Goal: Find specific page/section: Find specific page/section

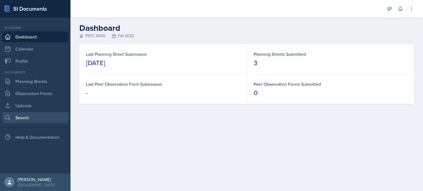
click at [36, 121] on link "Search" at bounding box center [35, 117] width 66 height 11
select select "all"
select select "1"
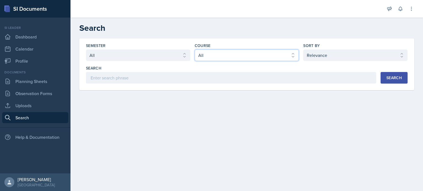
click at [211, 55] on select "Select course All ACCT 2101 ACCT 2102 ACCT 4050 ANTH 1102 ANTH 3301 ARCH 1000 A…" at bounding box center [247, 56] width 104 height 12
select select "a6d59019-deb4-4e6a-9cae-caaa95bc3408"
click at [195, 50] on select "Select course All ACCT 2101 ACCT 2102 ACCT 4050 ANTH 1102 ANTH 3301 ARCH 1000 A…" at bounding box center [247, 56] width 104 height 12
click at [397, 76] on div "Search" at bounding box center [393, 78] width 15 height 4
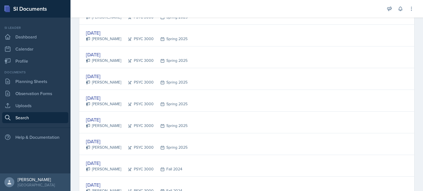
scroll to position [390, 0]
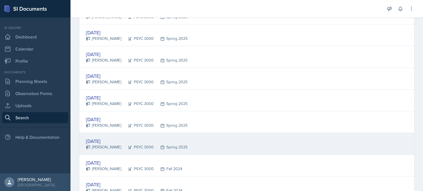
click at [343, 152] on div "[DATE] [PERSON_NAME] PSYC 3000 Spring 2025" at bounding box center [246, 144] width 335 height 22
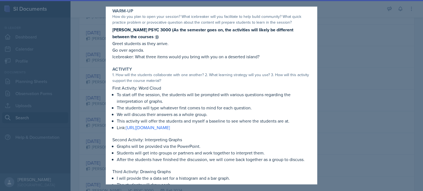
scroll to position [31, 0]
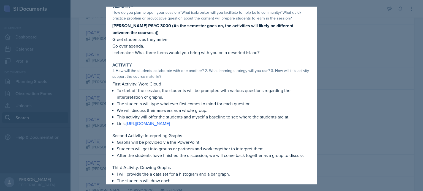
click at [349, 94] on div at bounding box center [211, 95] width 423 height 191
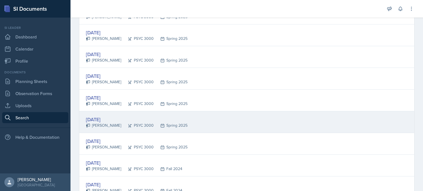
click at [211, 121] on div "[DATE] [PERSON_NAME] PSYC 3000 Spring 2025" at bounding box center [246, 122] width 335 height 22
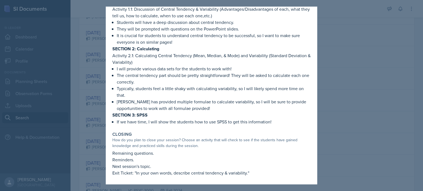
scroll to position [0, 0]
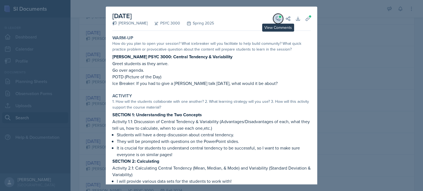
click at [276, 20] on icon at bounding box center [278, 19] width 6 height 6
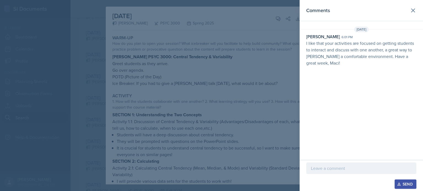
click at [271, 28] on div at bounding box center [211, 95] width 423 height 191
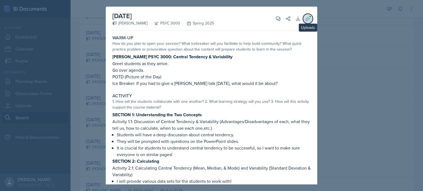
click at [304, 20] on button "Uploads" at bounding box center [308, 19] width 10 height 10
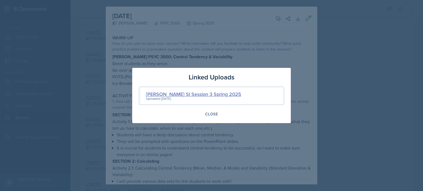
click at [206, 94] on div "[PERSON_NAME] SI Session 3 Spring 2025" at bounding box center [193, 94] width 95 height 7
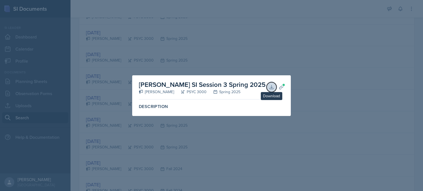
click at [272, 88] on icon at bounding box center [271, 87] width 4 height 4
click at [94, 73] on div at bounding box center [211, 95] width 423 height 191
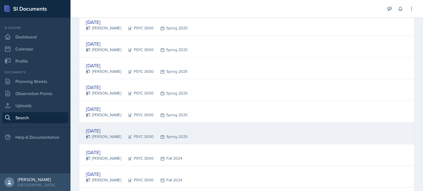
scroll to position [400, 0]
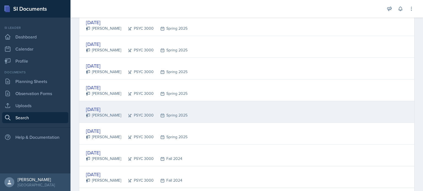
click at [125, 115] on div "PSYC 3000" at bounding box center [137, 116] width 32 height 6
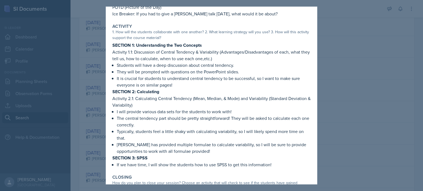
scroll to position [113, 0]
